Goal: Information Seeking & Learning: Learn about a topic

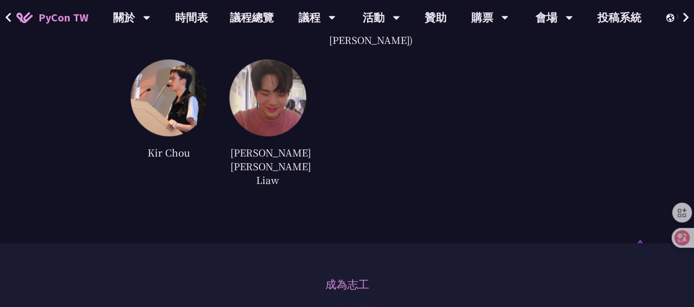
scroll to position [2895, 0]
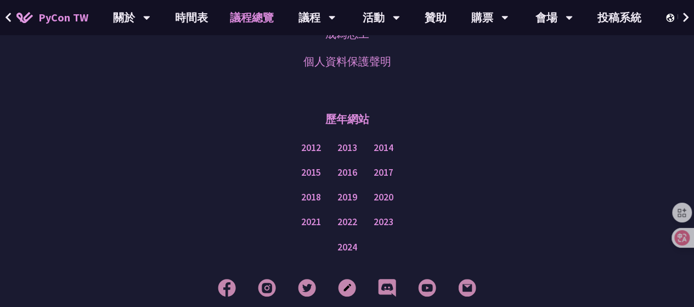
click at [258, 21] on link "議程總覽" at bounding box center [252, 17] width 66 height 35
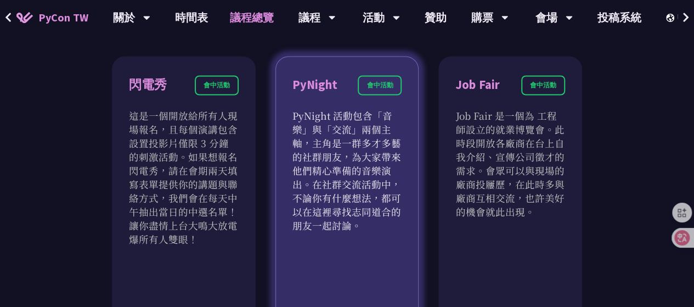
scroll to position [933, 0]
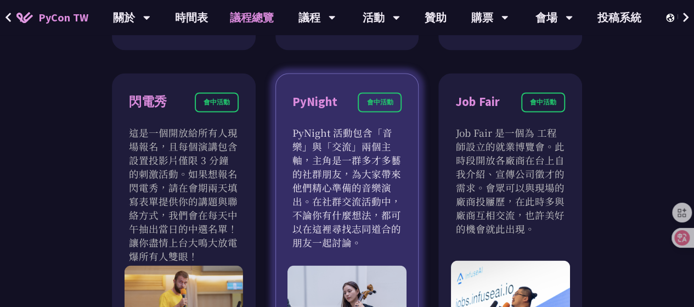
click at [374, 117] on div "PyNight 會中活動" at bounding box center [347, 108] width 110 height 33
click at [371, 152] on p "PyNight 活動包含「音樂」與「交流」兩個主軸，主角是一群多才多藝的社群朋友，為大家帶來他們精心準備的音樂演出。在社群交流活動中，不論你有什麼想法，都可以…" at bounding box center [347, 186] width 110 height 123
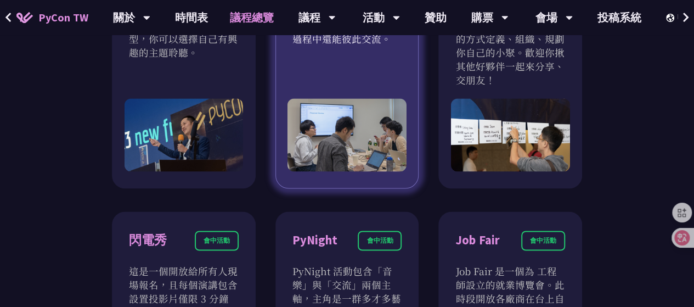
scroll to position [603, 0]
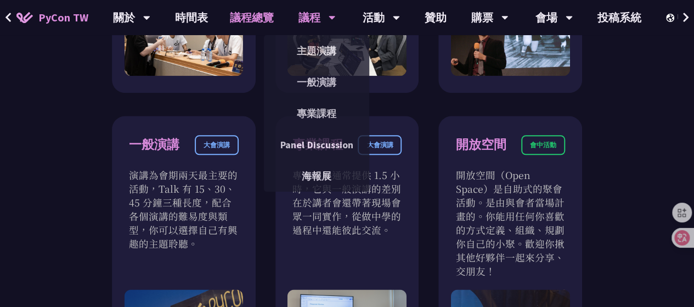
click at [150, 24] on div "議程" at bounding box center [131, 17] width 37 height 35
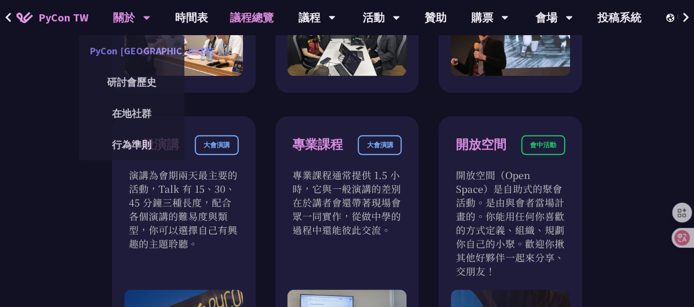
click at [140, 58] on link "PyCon [GEOGRAPHIC_DATA]" at bounding box center [131, 51] width 105 height 26
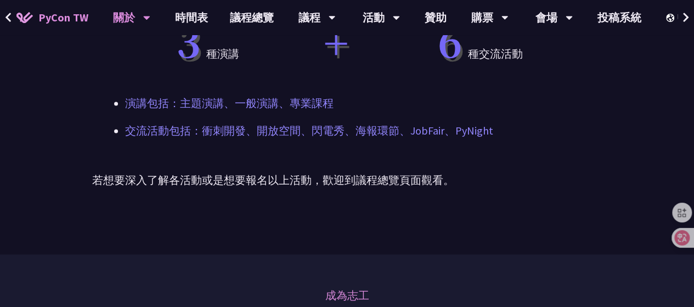
scroll to position [1040, 0]
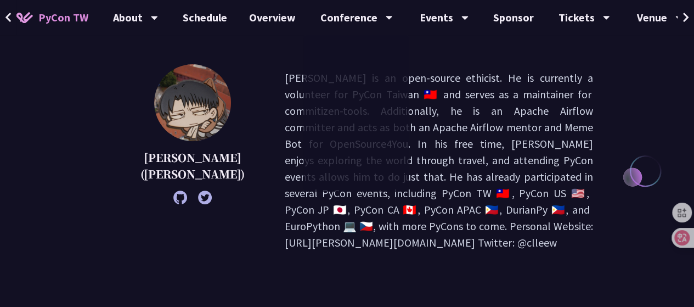
scroll to position [274, 0]
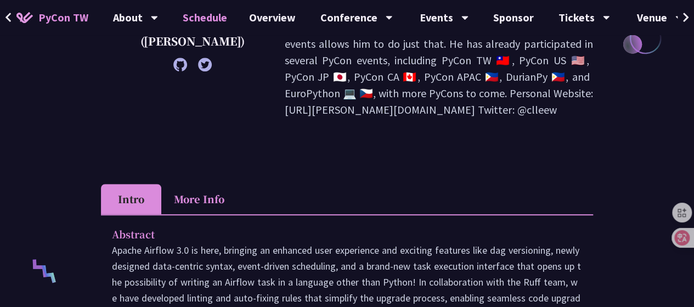
click at [216, 17] on link "Schedule" at bounding box center [205, 17] width 66 height 35
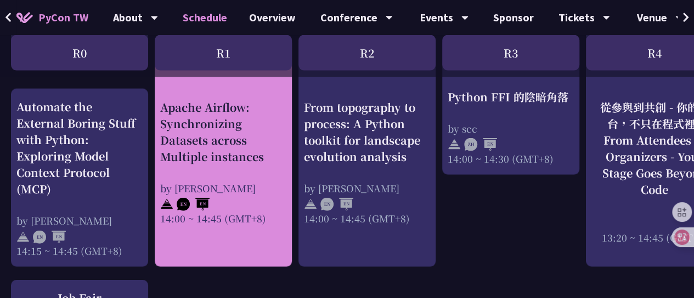
scroll to position [1148, 0]
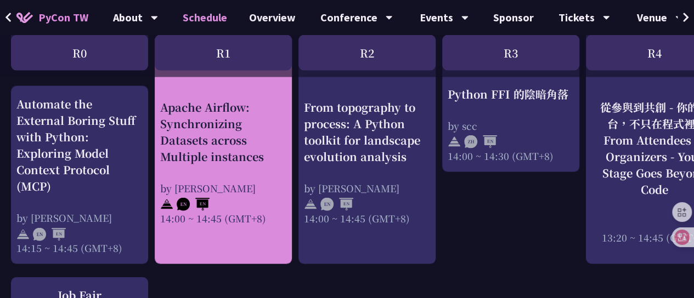
click at [266, 160] on div "Apache Airflow: Synchronizing Datasets across Multiple instances" at bounding box center [223, 132] width 126 height 66
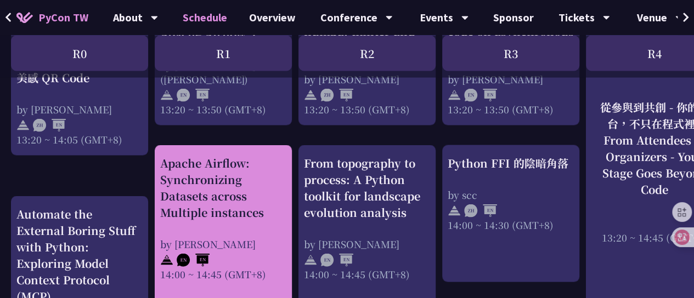
scroll to position [1093, 0]
